Goal: Information Seeking & Learning: Find specific page/section

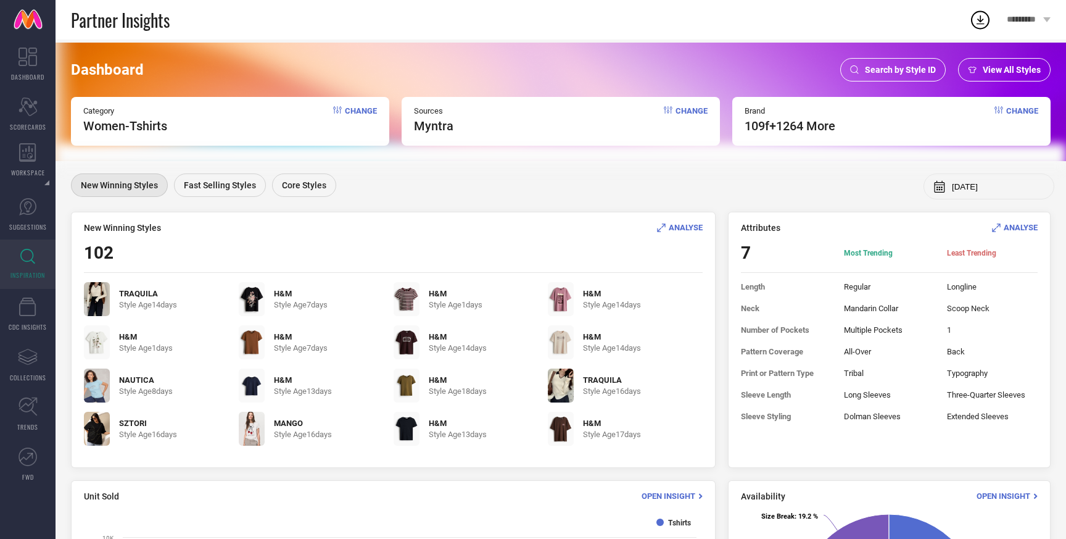
click at [360, 112] on span "Change" at bounding box center [361, 119] width 32 height 27
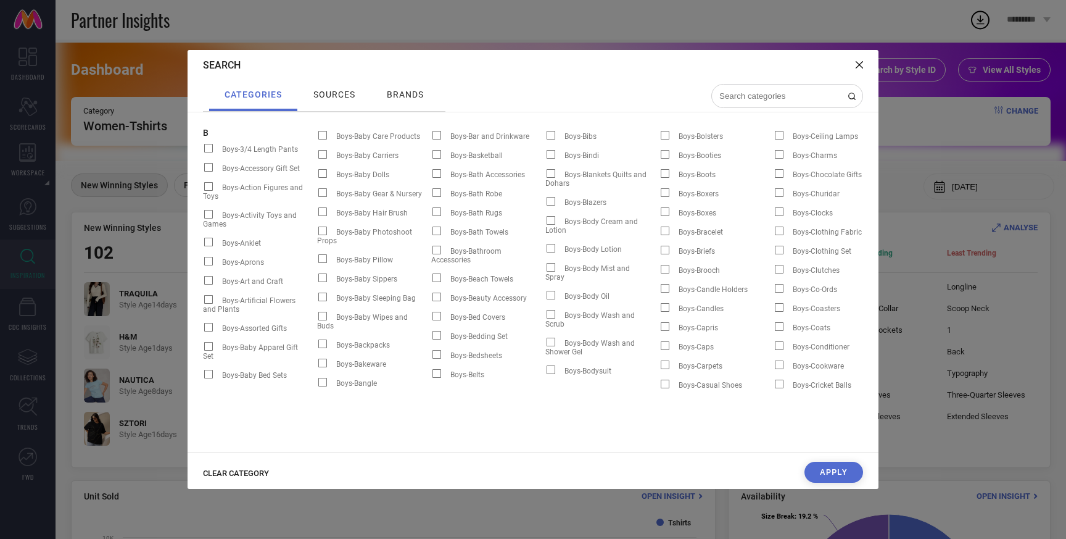
click at [864, 69] on div "Search" at bounding box center [533, 65] width 691 height 30
click at [859, 66] on icon at bounding box center [859, 64] width 7 height 7
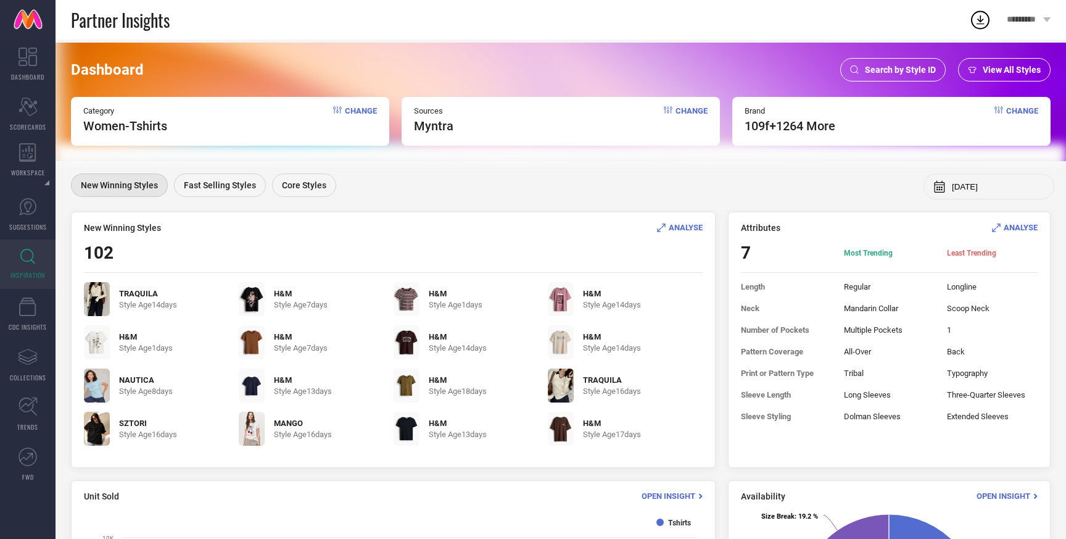
click at [225, 139] on div "Category Women-Tshirts Change" at bounding box center [230, 121] width 318 height 49
click at [240, 127] on div "Category Women-Tshirts Change" at bounding box center [230, 121] width 318 height 49
click at [990, 57] on div "Dashboard Search by Style ID View All Styles Category Women-Tshirts Change Sour…" at bounding box center [561, 102] width 1011 height 118
click at [990, 58] on div "View All Styles" at bounding box center [1004, 69] width 93 height 23
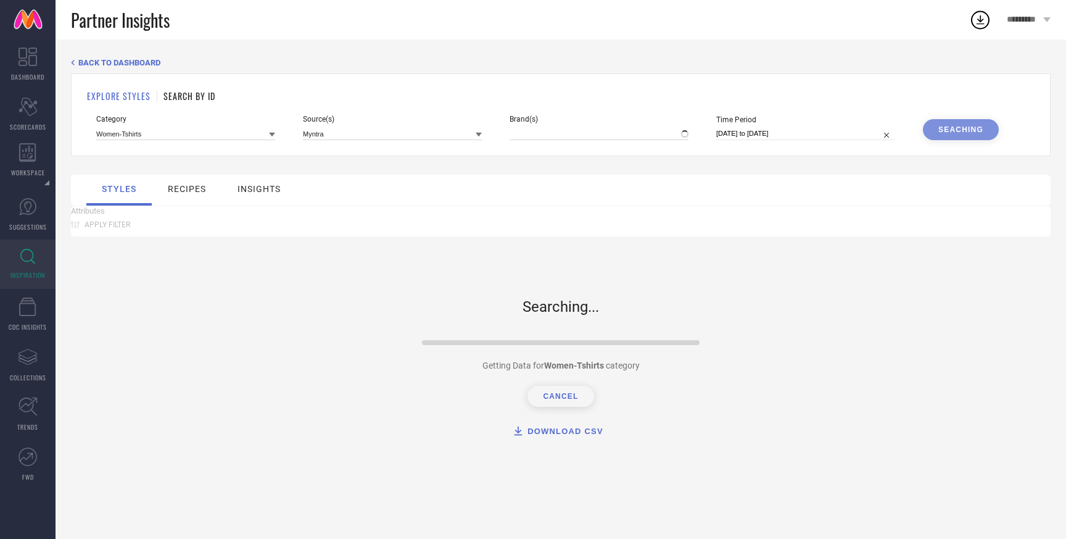
type input "109F, + 1264 more"
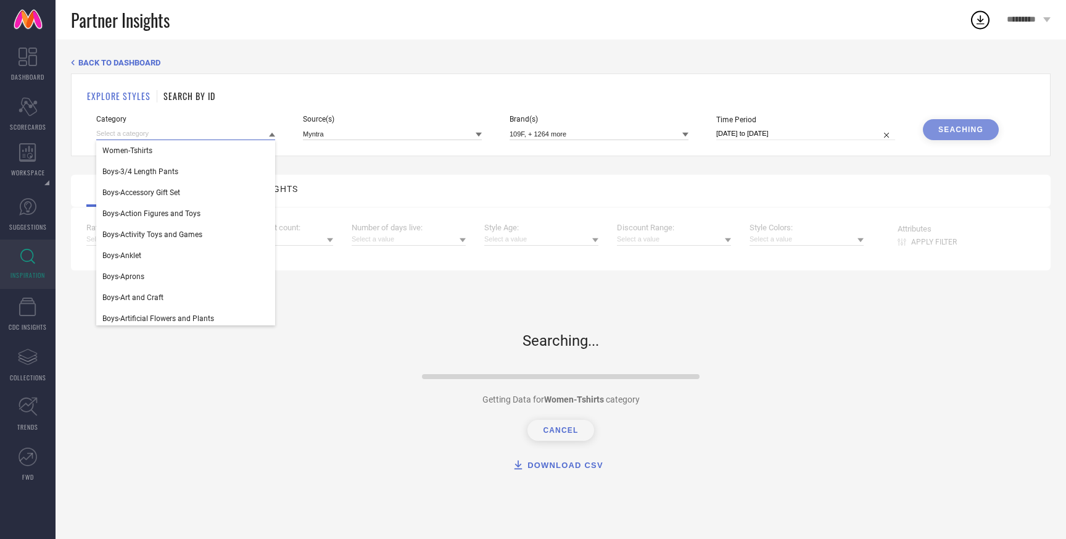
click at [205, 139] on input at bounding box center [185, 133] width 179 height 13
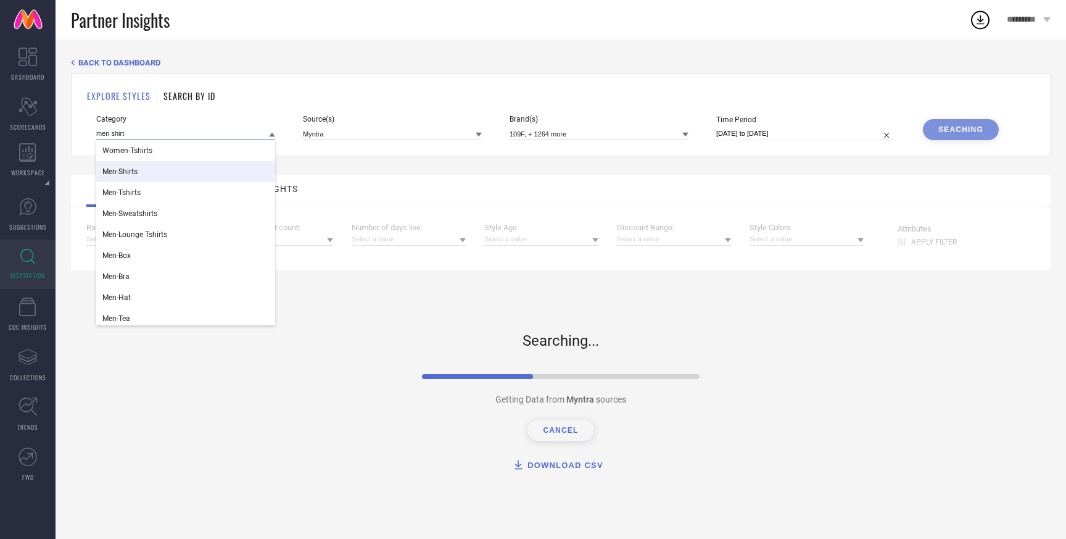
type input "men shirt"
click at [182, 176] on div "Men-Shirts" at bounding box center [185, 171] width 179 height 21
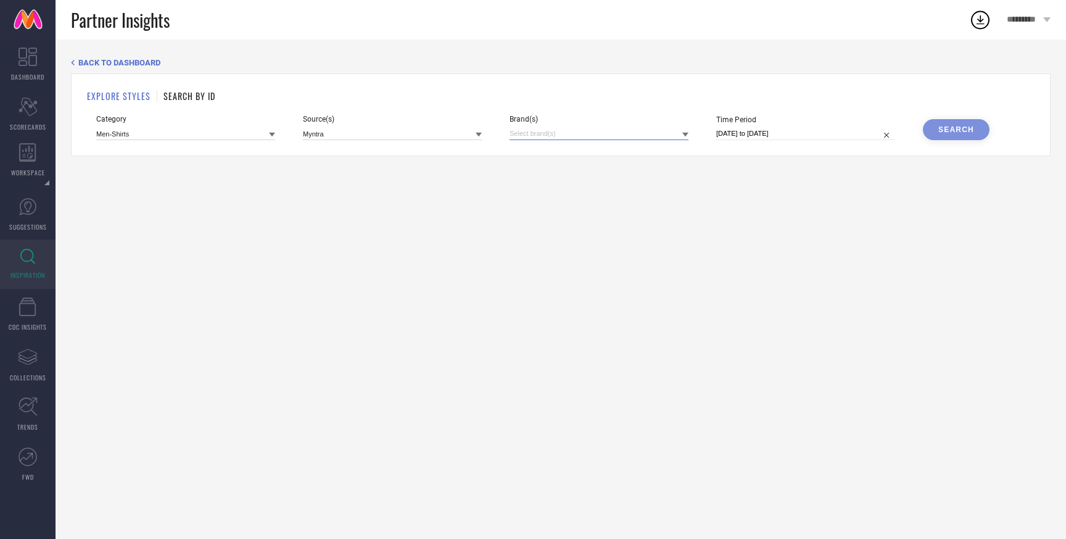
click at [539, 136] on input at bounding box center [599, 133] width 179 height 13
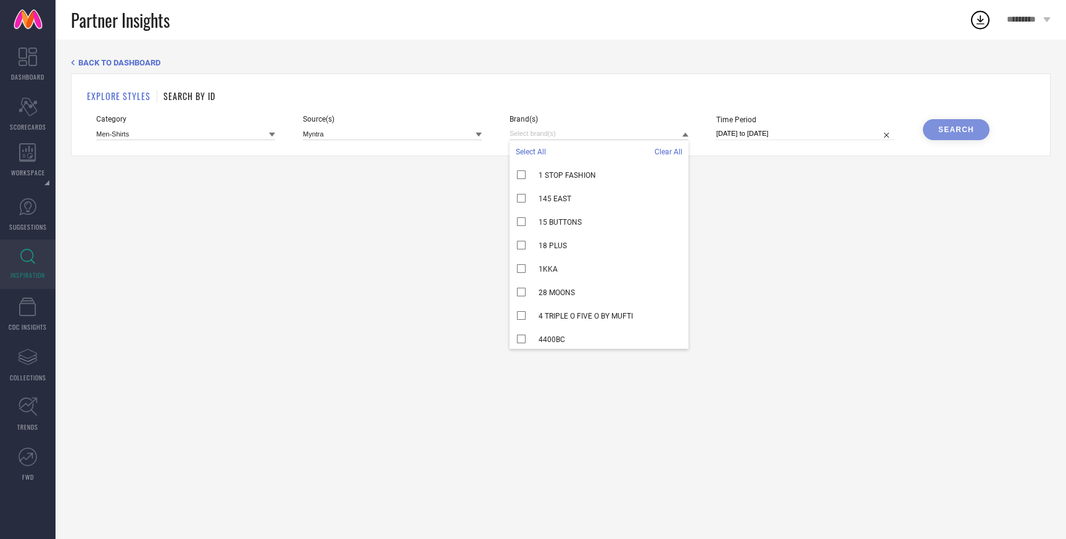
click at [531, 151] on span "Select All" at bounding box center [531, 151] width 30 height 9
click at [832, 209] on div "BACK TO DASHBOARD EXPLORE STYLES SEARCH BY ID Category Men-Shirts Source(s) Myn…" at bounding box center [561, 288] width 1011 height 499
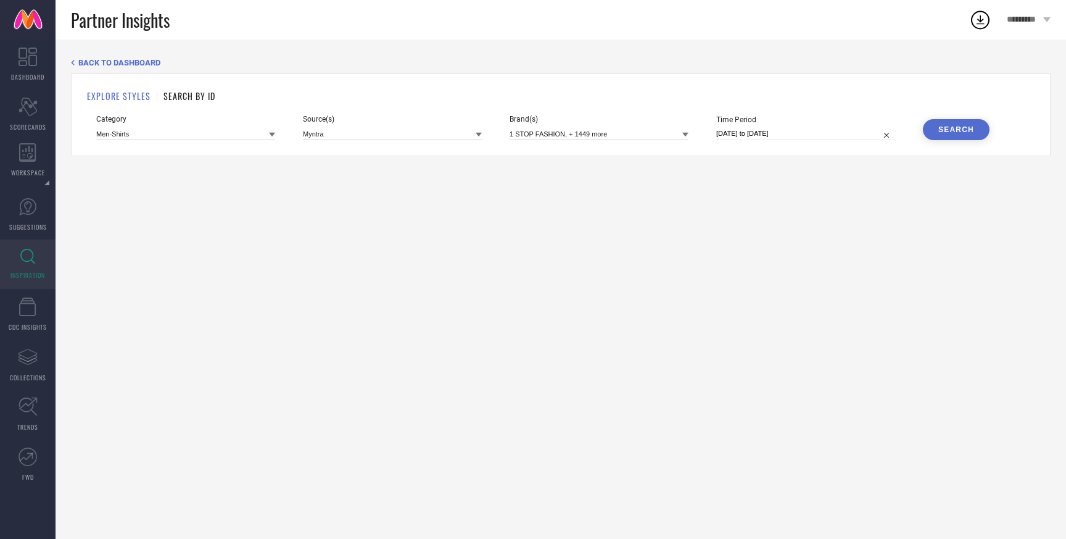
click at [969, 126] on div "Search" at bounding box center [956, 129] width 36 height 9
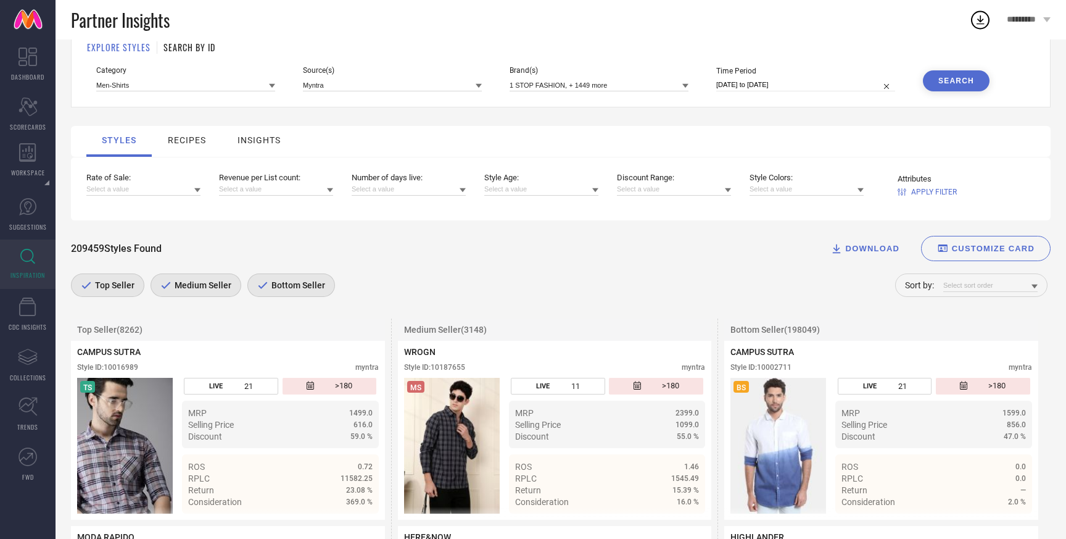
scroll to position [47, 0]
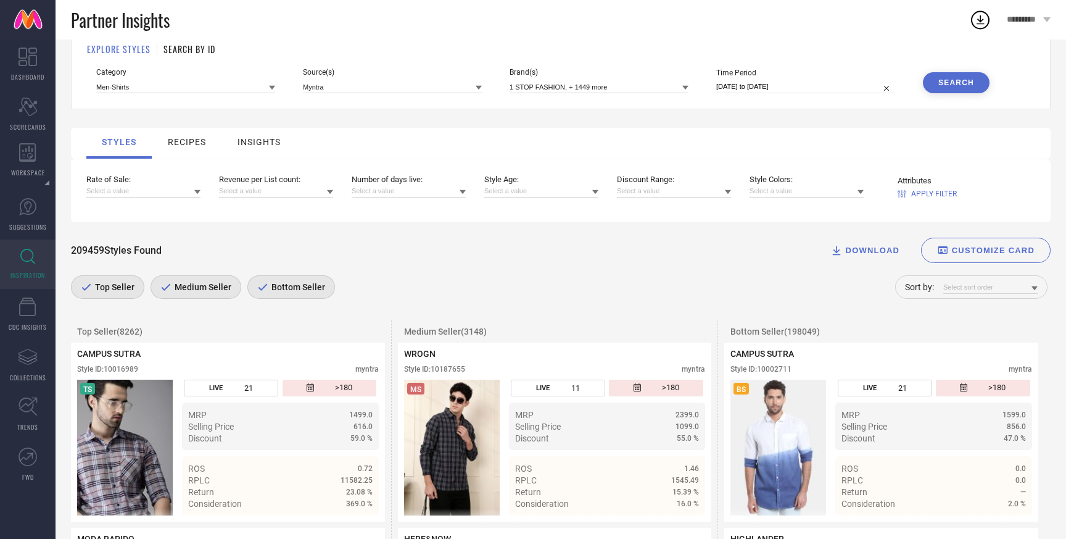
click at [305, 291] on span "Bottom Seller" at bounding box center [296, 287] width 57 height 10
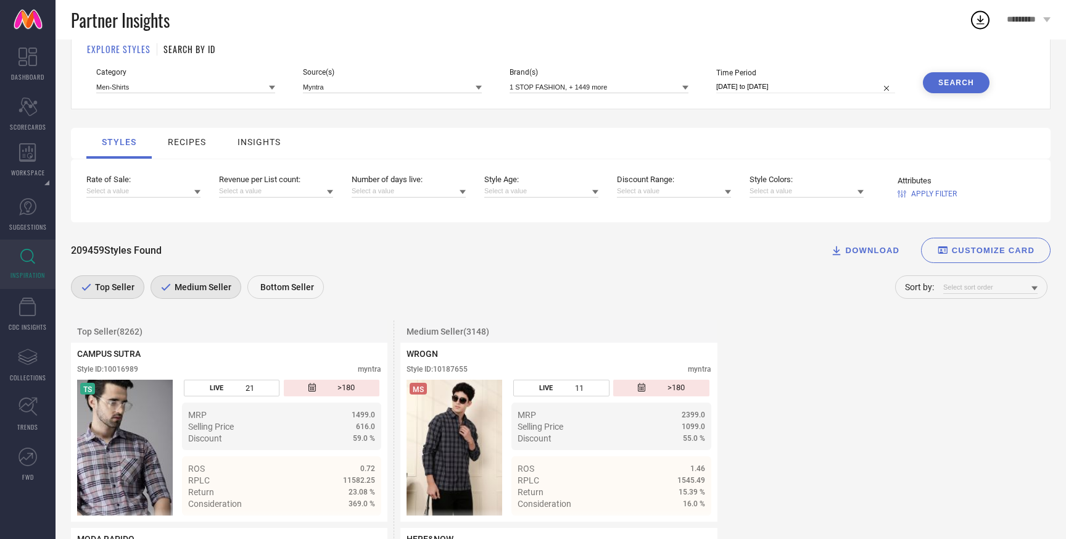
click at [205, 289] on span "Medium Seller" at bounding box center [202, 287] width 60 height 10
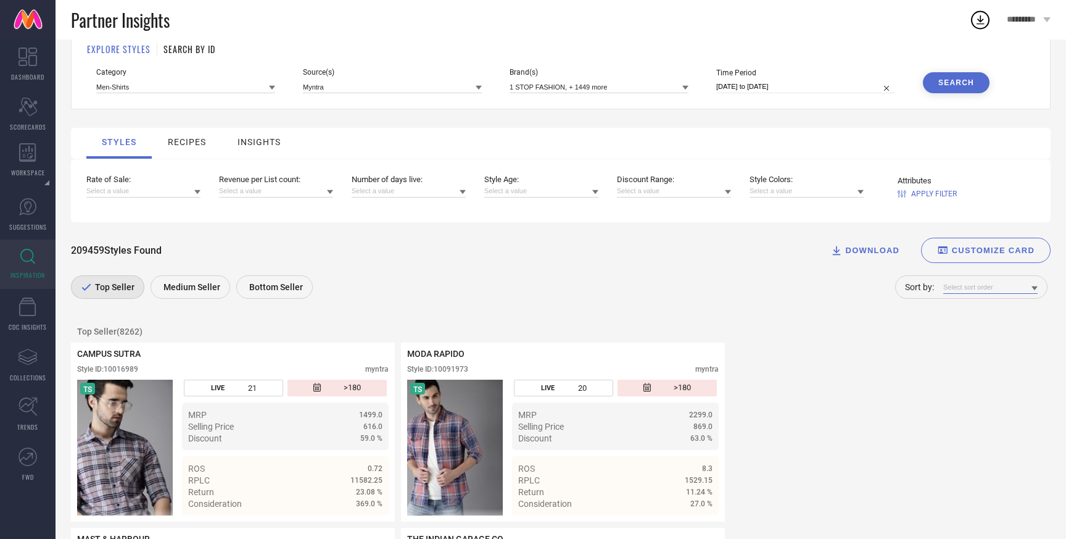
click at [1001, 294] on input at bounding box center [990, 287] width 94 height 13
click at [989, 308] on span "Rate of Sale" at bounding box center [968, 304] width 39 height 9
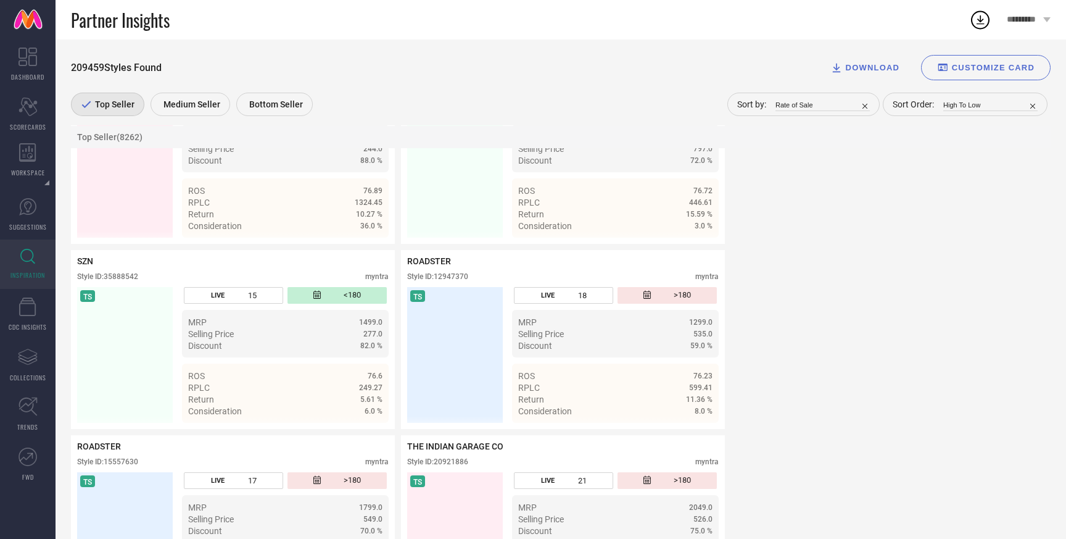
scroll to position [3660, 0]
